Goal: Information Seeking & Learning: Learn about a topic

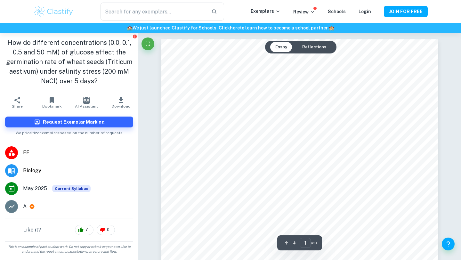
click at [63, 12] on img at bounding box center [53, 11] width 41 height 13
click at [54, 4] on div "​ Exemplars Review Schools Login JOIN FOR FREE" at bounding box center [231, 12] width 410 height 18
click at [57, 14] on img at bounding box center [53, 11] width 41 height 13
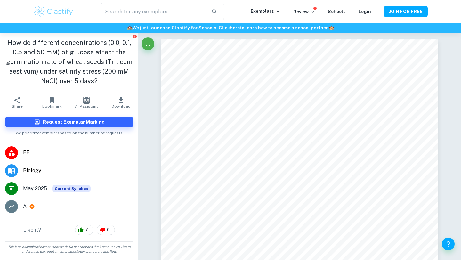
click at [35, 168] on span "Biology" at bounding box center [78, 171] width 110 height 8
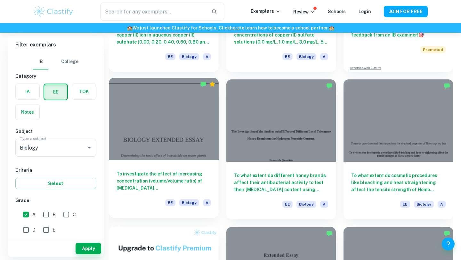
scroll to position [154, 0]
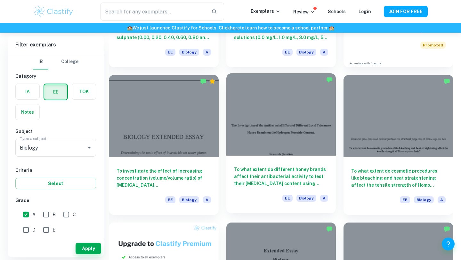
click at [304, 170] on h6 "To what extent do different honey brands affect their antibacterial activity to…" at bounding box center [281, 176] width 95 height 21
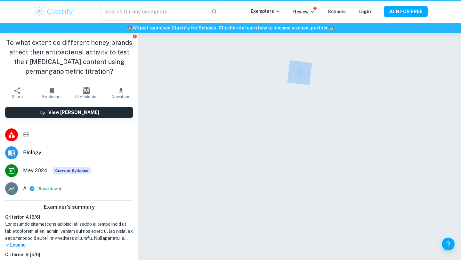
click at [304, 170] on div at bounding box center [300, 155] width 277 height 244
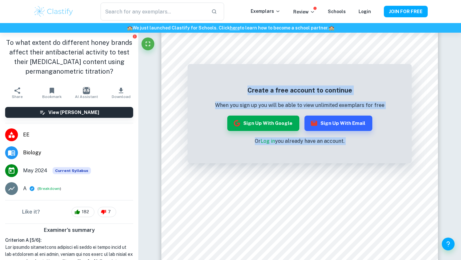
scroll to position [29, 0]
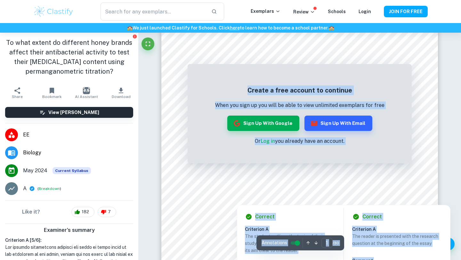
click at [265, 197] on div at bounding box center [298, 196] width 143 height 13
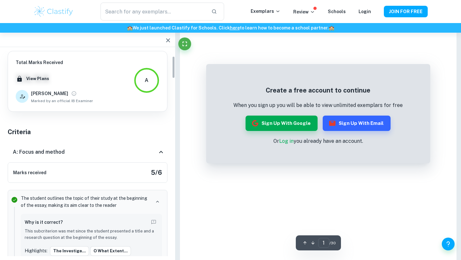
scroll to position [48, 0]
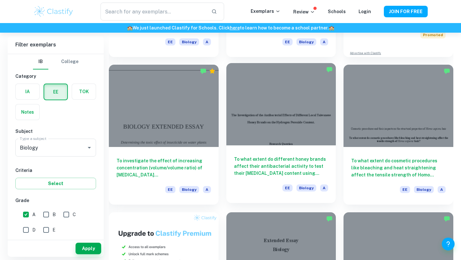
scroll to position [165, 0]
click at [285, 171] on h6 "To what extent do different honey brands affect their antibacterial activity to…" at bounding box center [281, 165] width 95 height 21
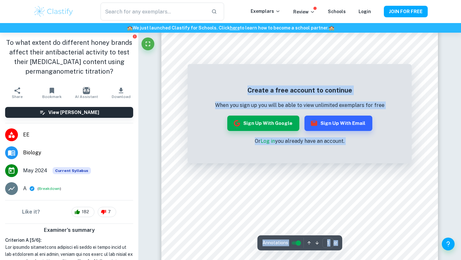
scroll to position [30, 0]
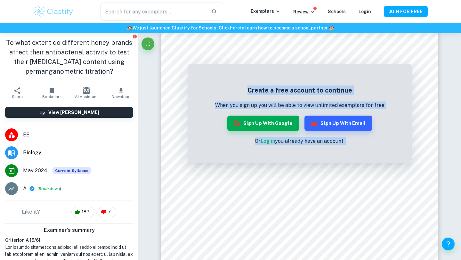
scroll to position [165, 0]
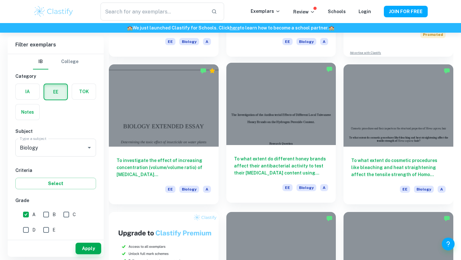
click at [304, 174] on h6 "To what extent do different honey brands affect their antibacterial activity to…" at bounding box center [281, 165] width 95 height 21
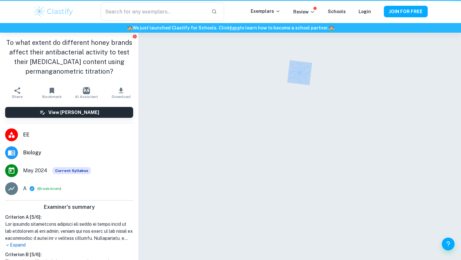
click at [304, 174] on div at bounding box center [300, 155] width 277 height 244
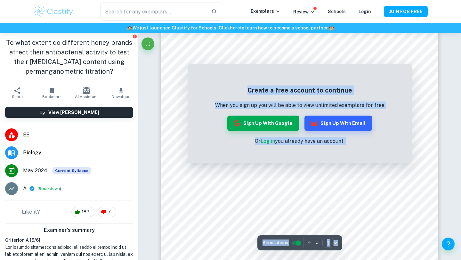
scroll to position [44, 0]
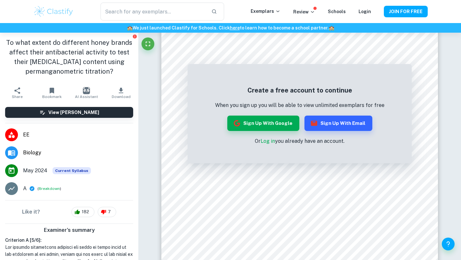
click at [102, 43] on h1 "To what extent do different honey brands affect their antibacterial activity to…" at bounding box center [69, 57] width 128 height 38
